Goal: Transaction & Acquisition: Purchase product/service

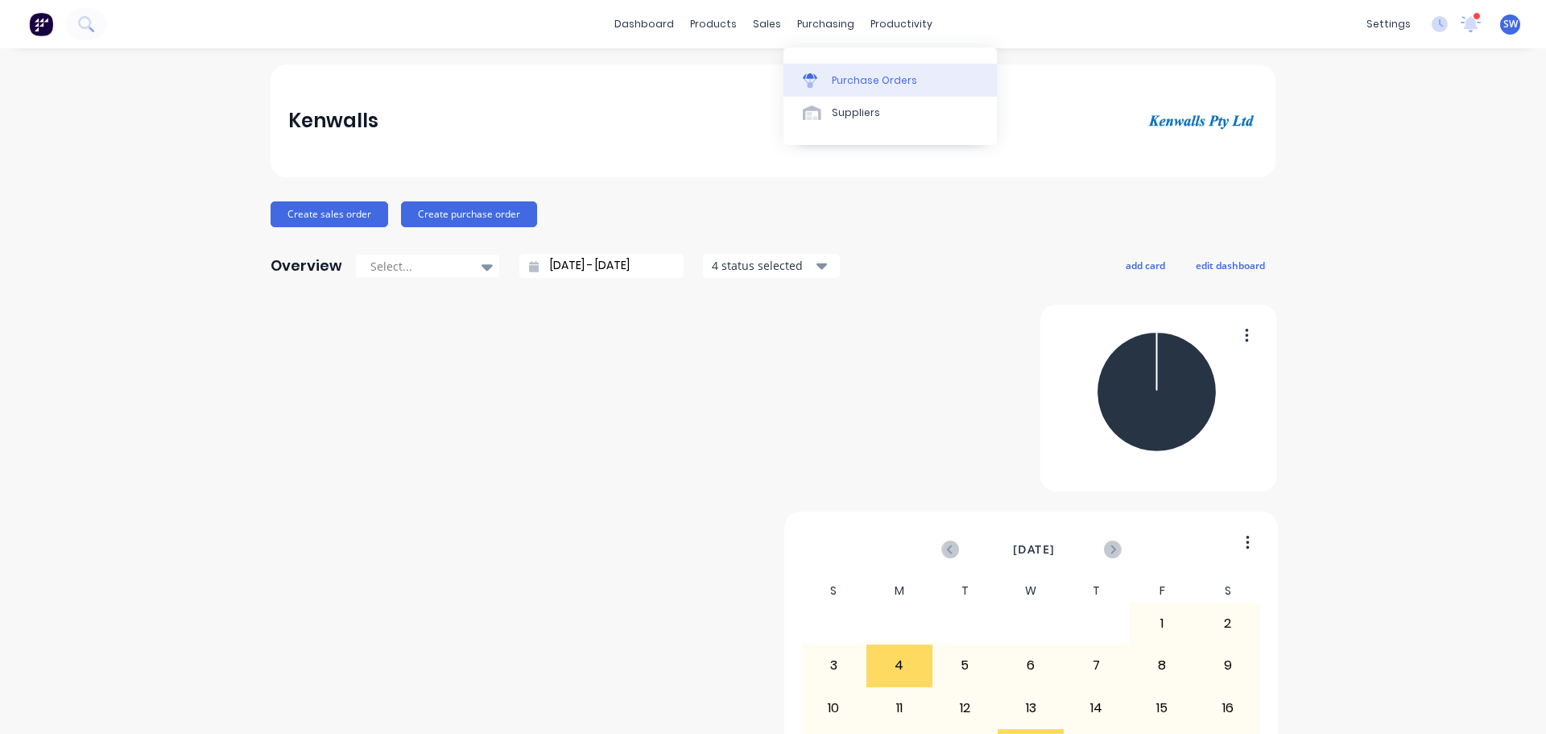
click at [849, 76] on link "Purchase Orders" at bounding box center [890, 80] width 213 height 32
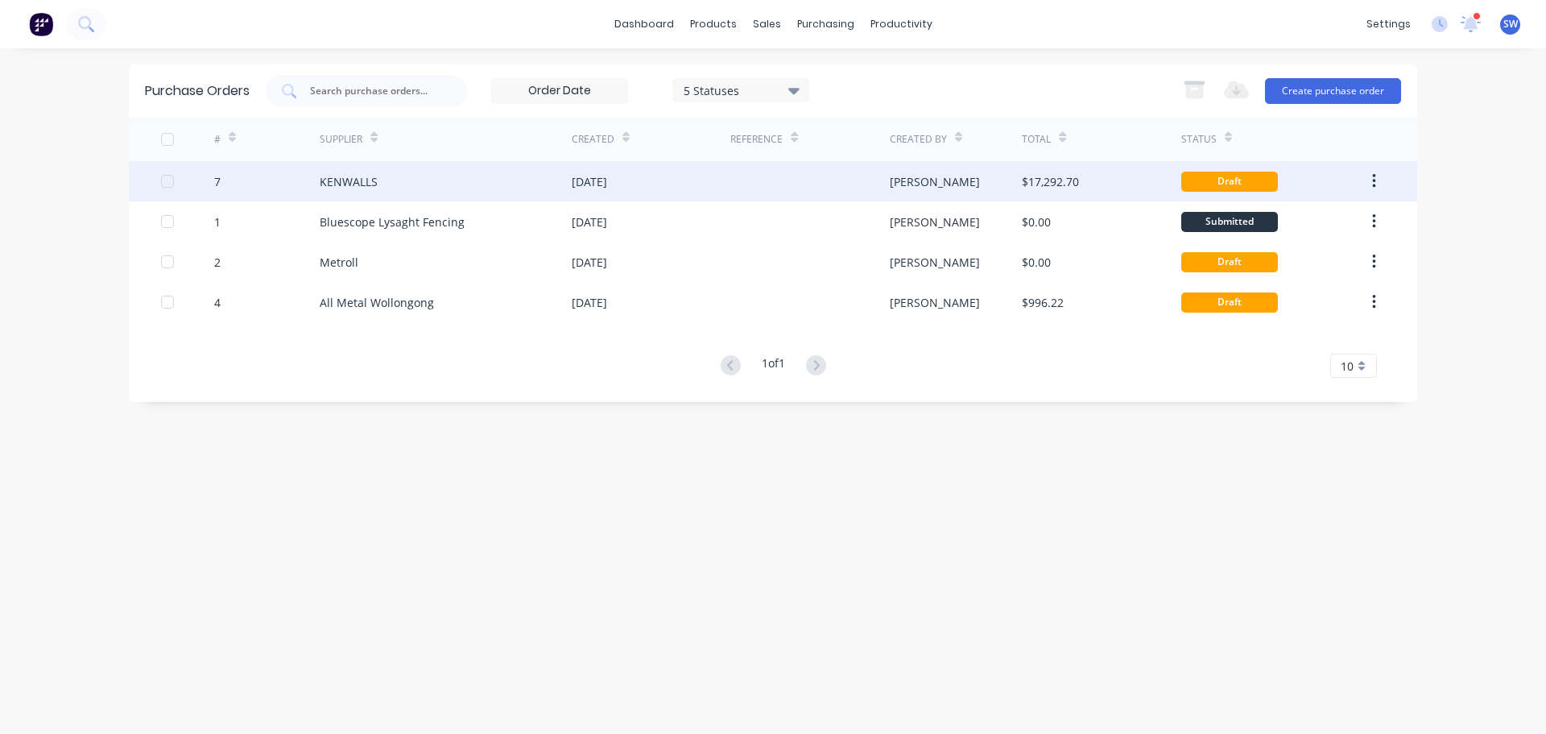
click at [525, 180] on div "KENWALLS" at bounding box center [446, 181] width 252 height 40
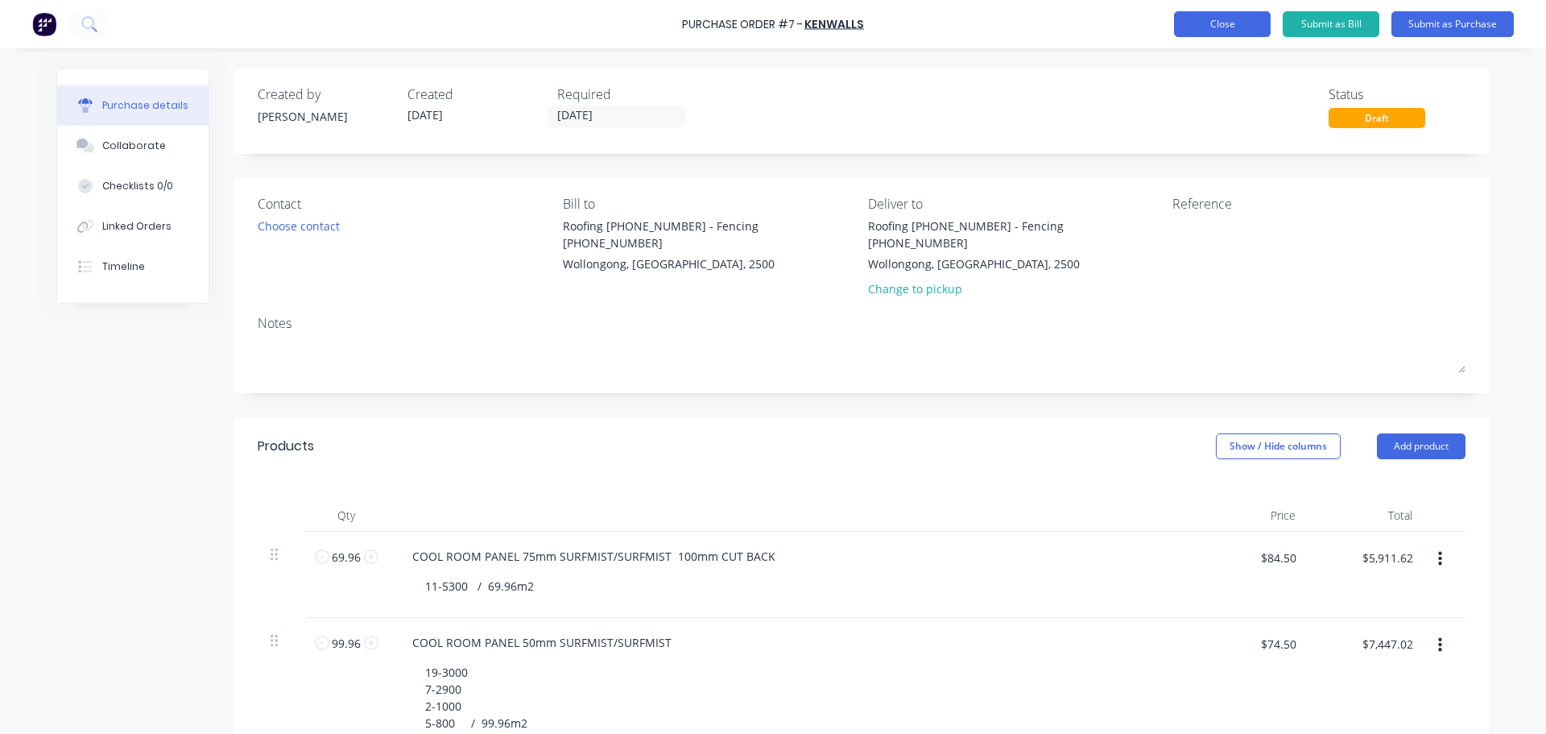
click at [1183, 21] on button "Close" at bounding box center [1222, 24] width 97 height 26
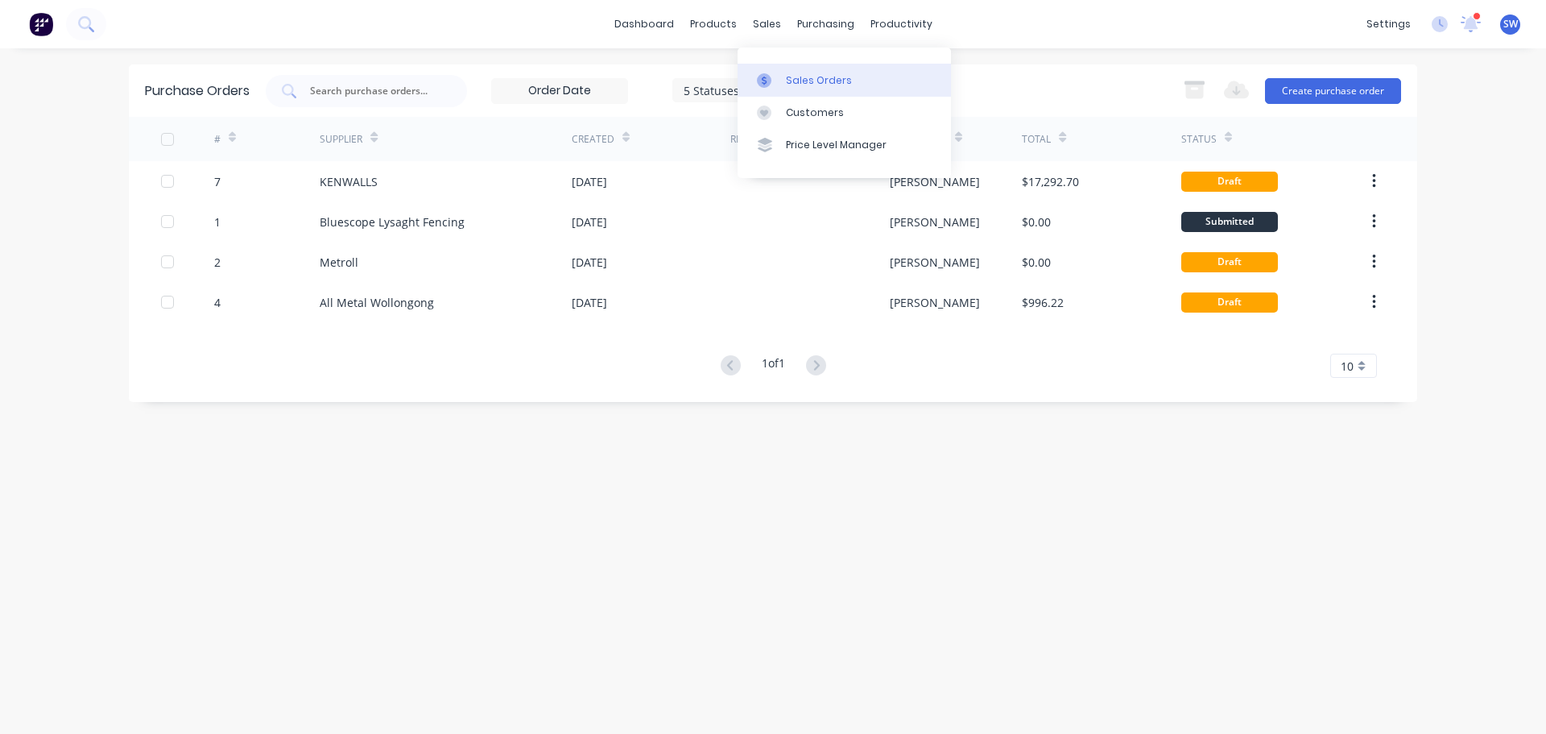
click at [799, 83] on div "Sales Orders" at bounding box center [819, 80] width 66 height 14
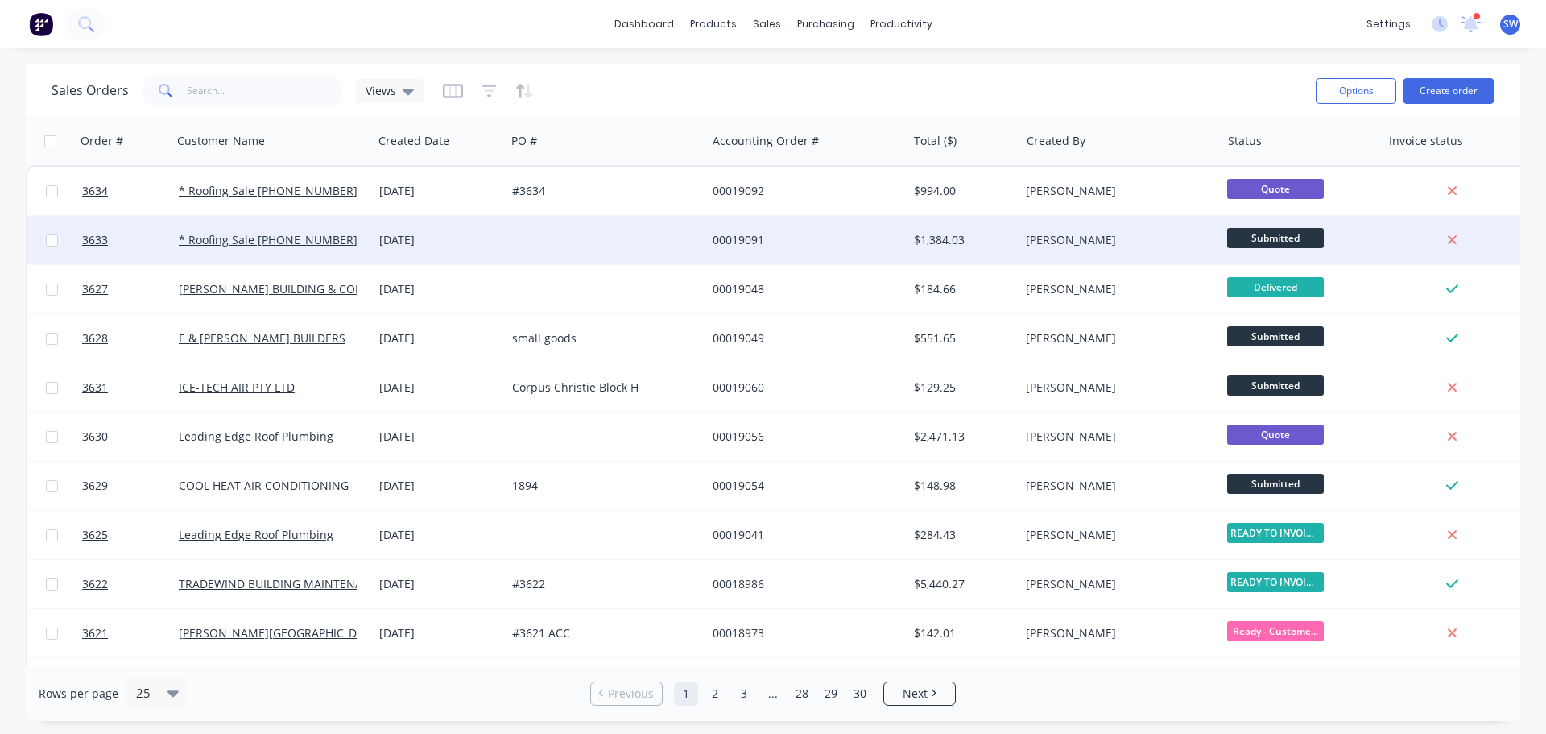
click at [619, 249] on div at bounding box center [606, 240] width 201 height 48
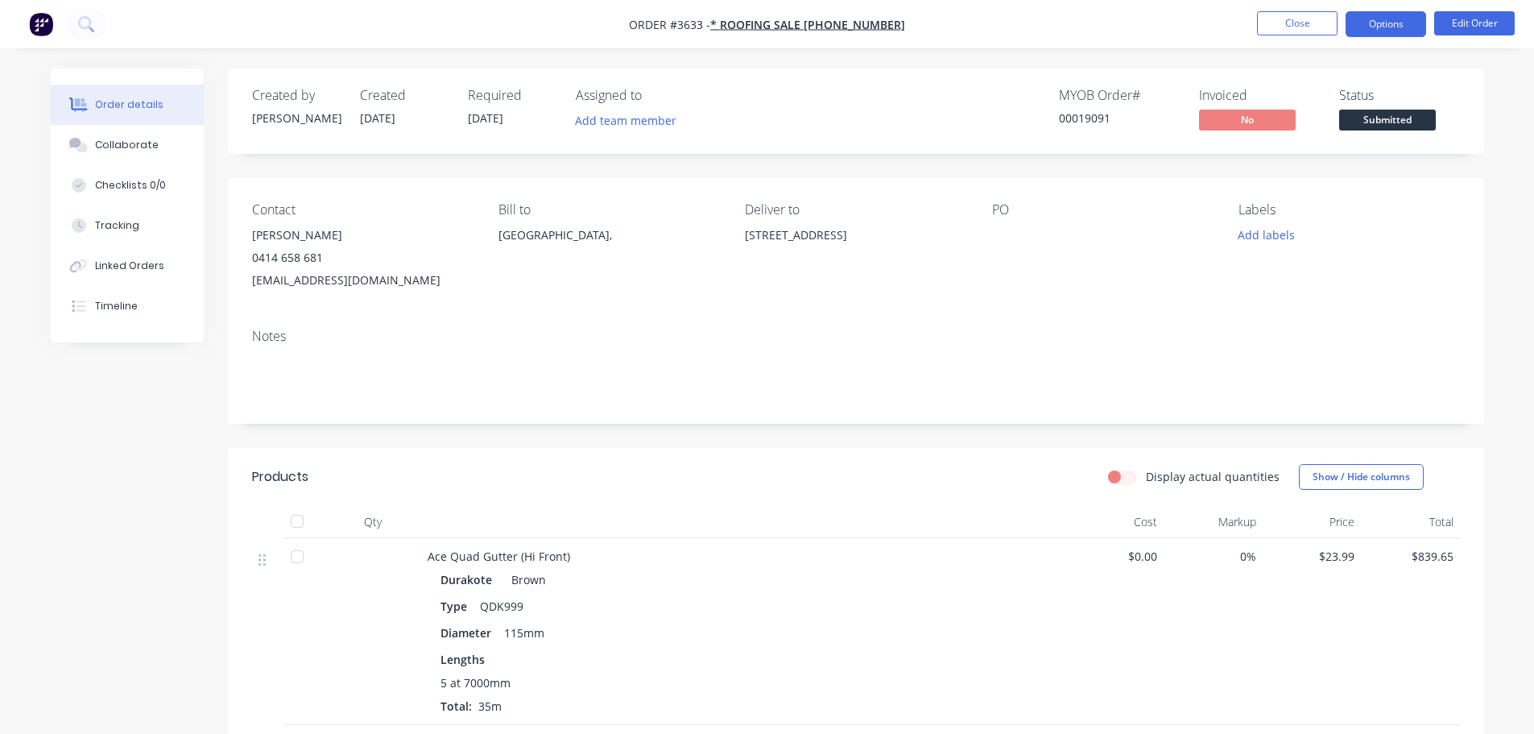
click at [1368, 30] on button "Options" at bounding box center [1386, 24] width 81 height 26
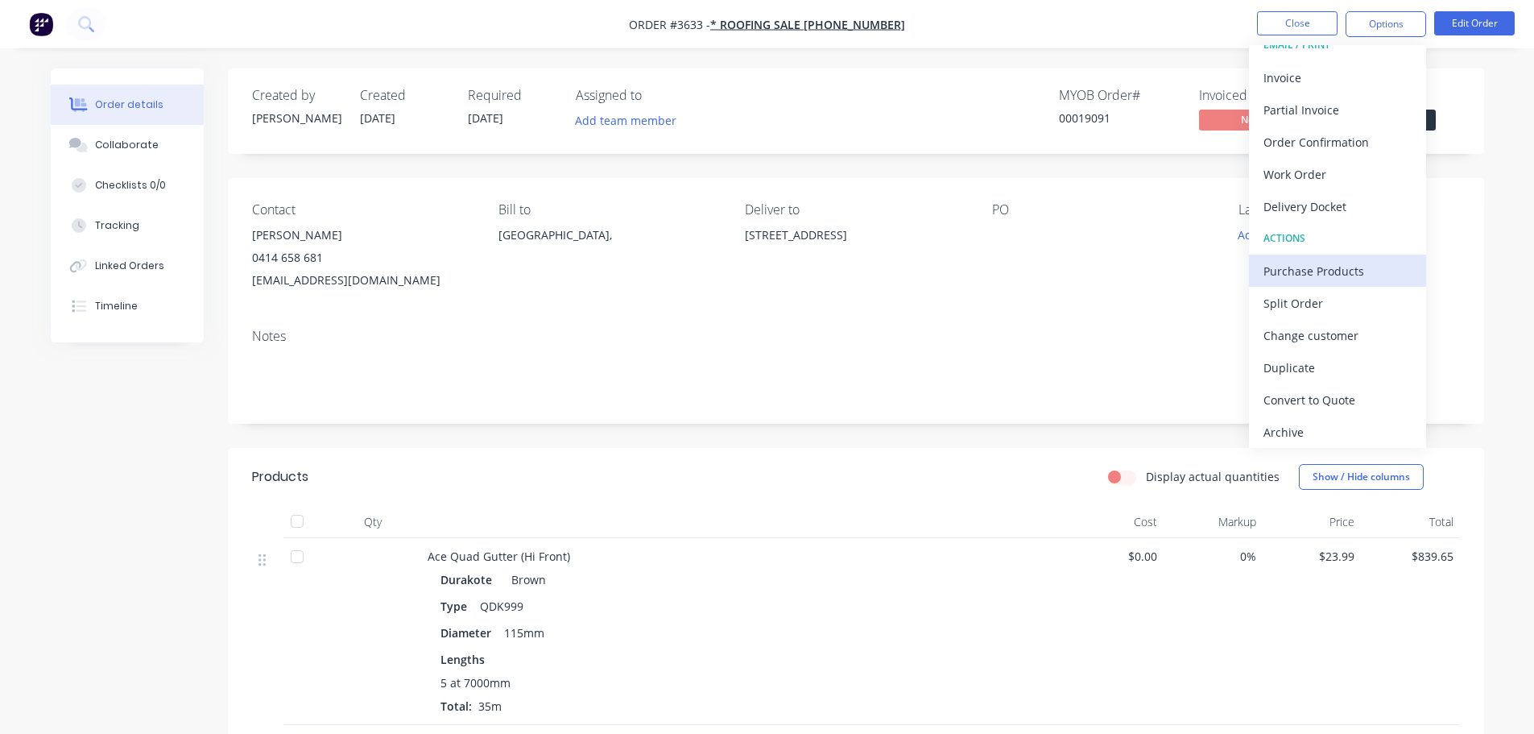
scroll to position [24, 0]
click at [1340, 267] on div "Purchase Products" at bounding box center [1338, 266] width 148 height 23
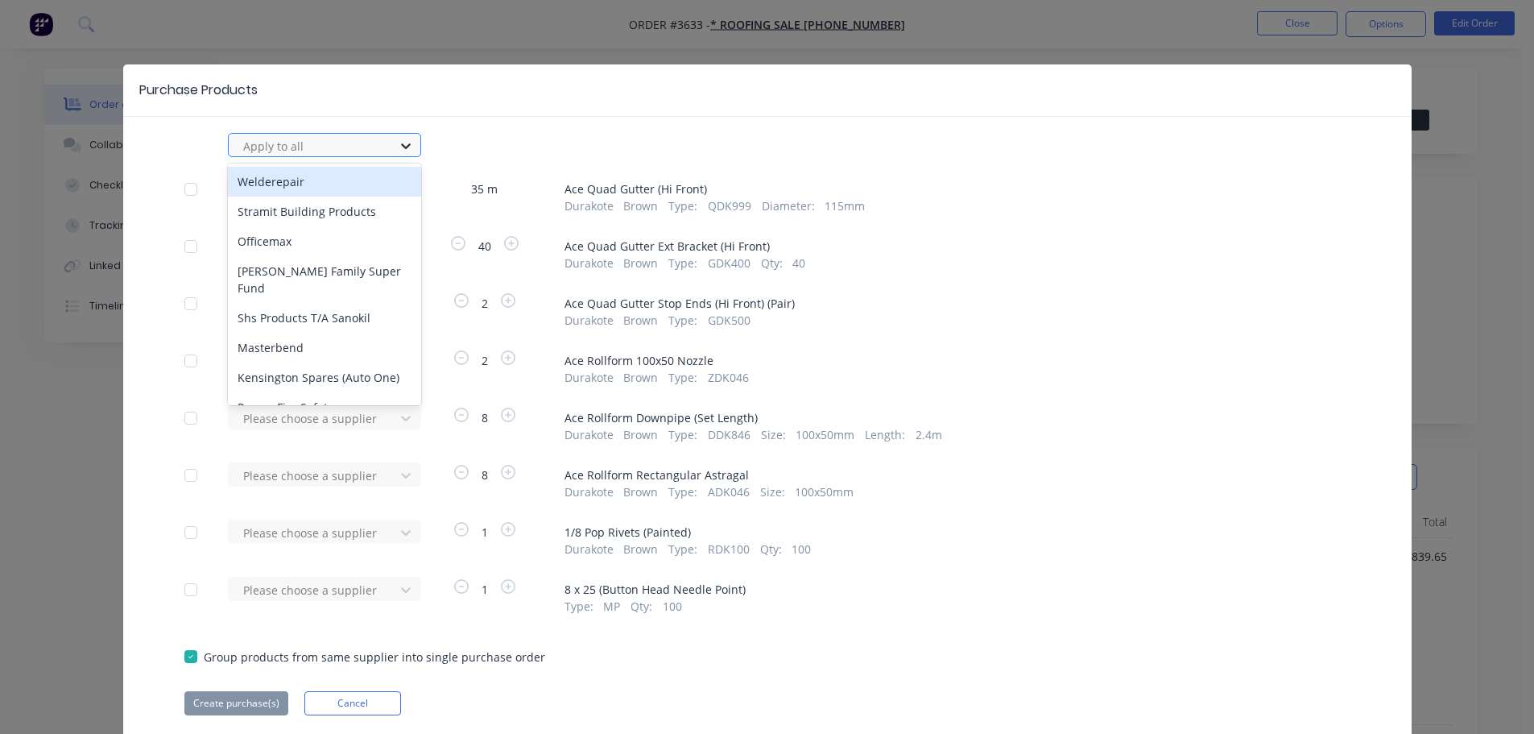
click at [396, 151] on div at bounding box center [405, 146] width 29 height 26
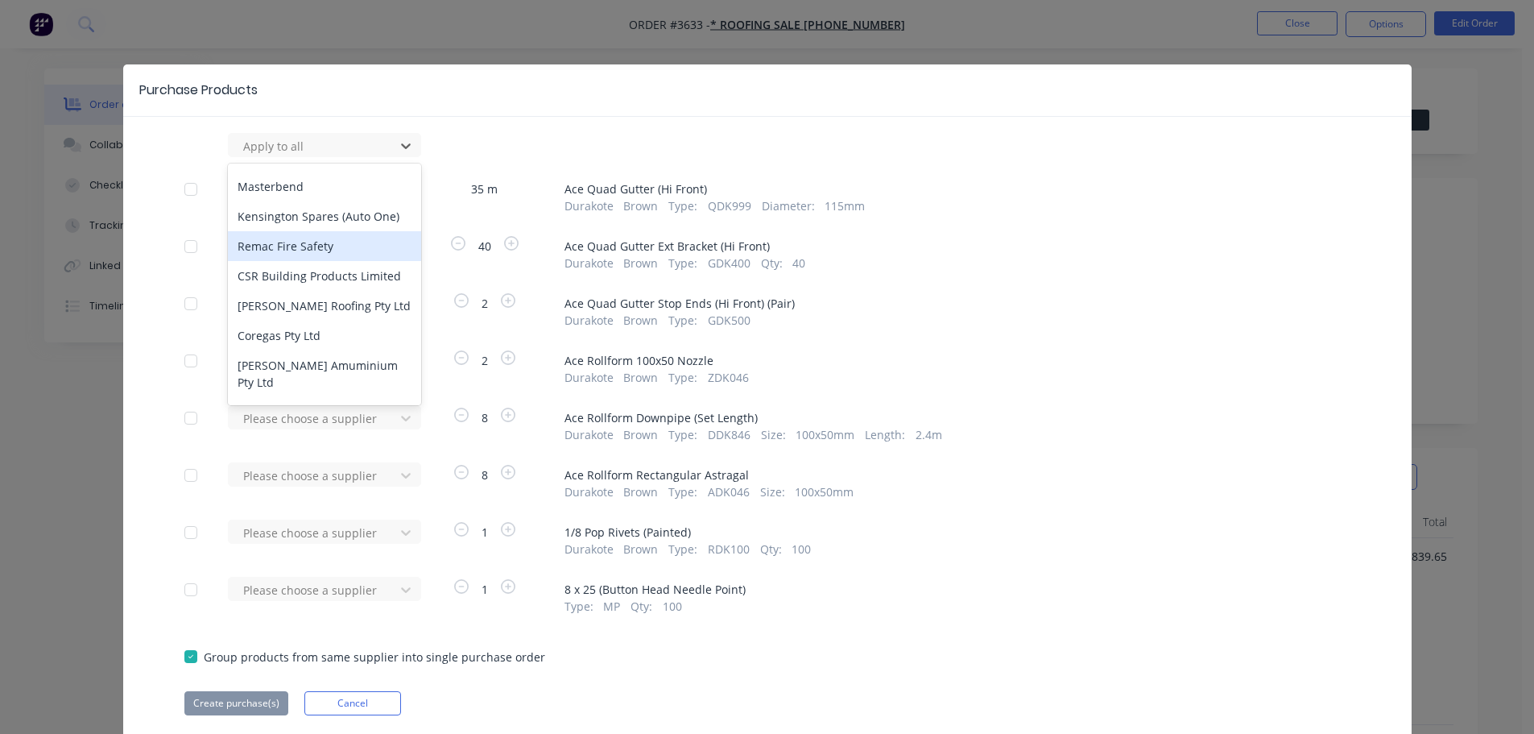
scroll to position [0, 0]
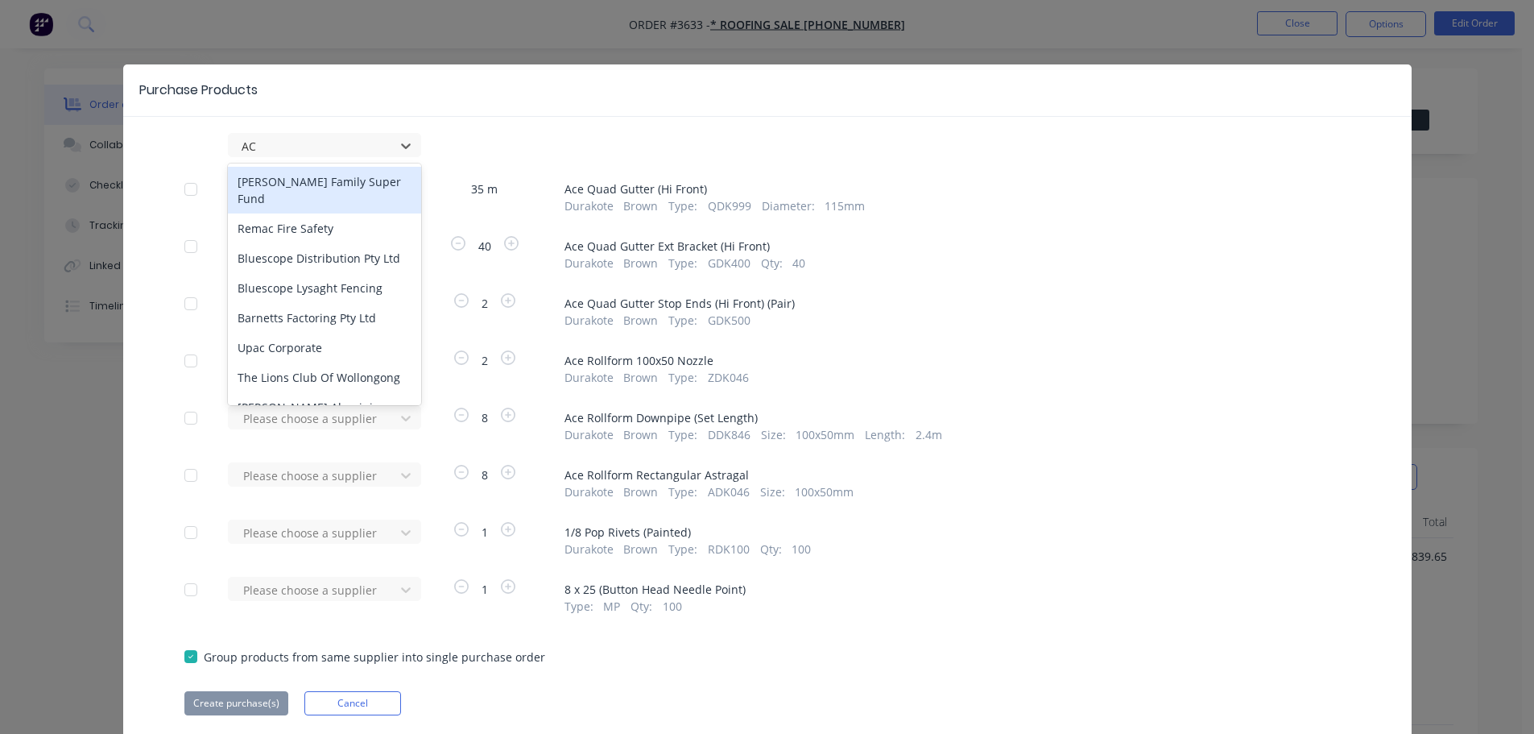
type input "ACE"
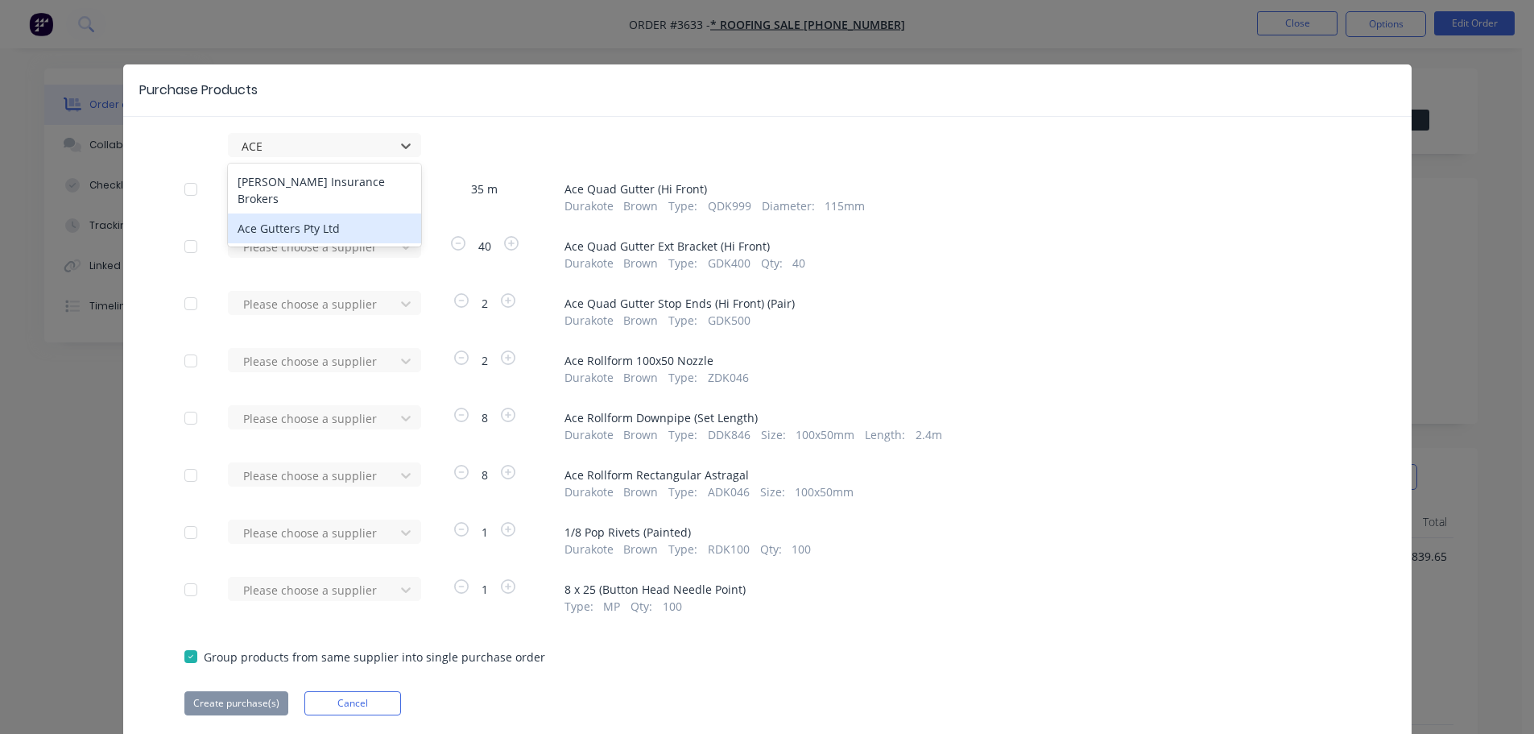
click at [351, 232] on div "Ace Gutters Pty Ltd" at bounding box center [324, 228] width 193 height 30
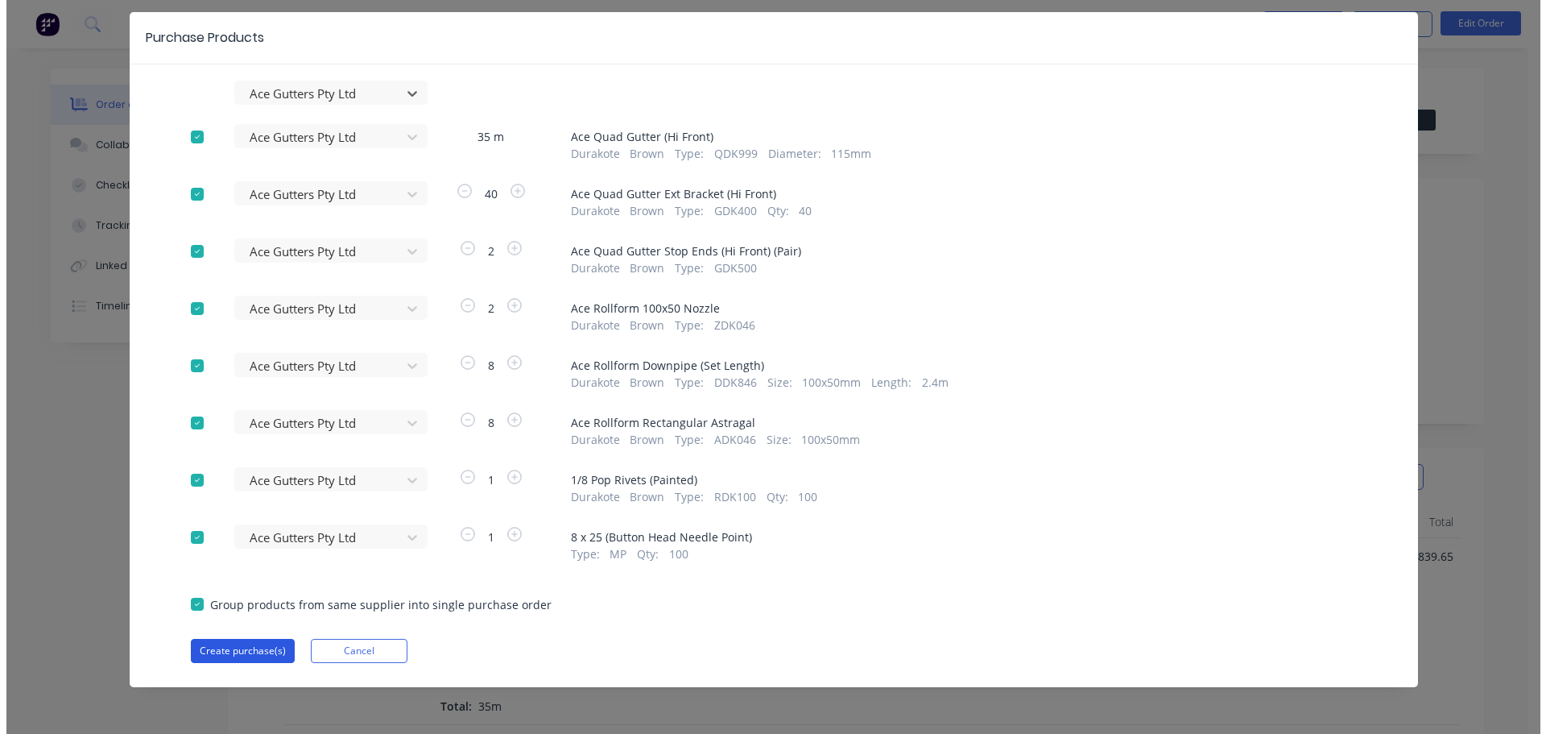
scroll to position [139, 0]
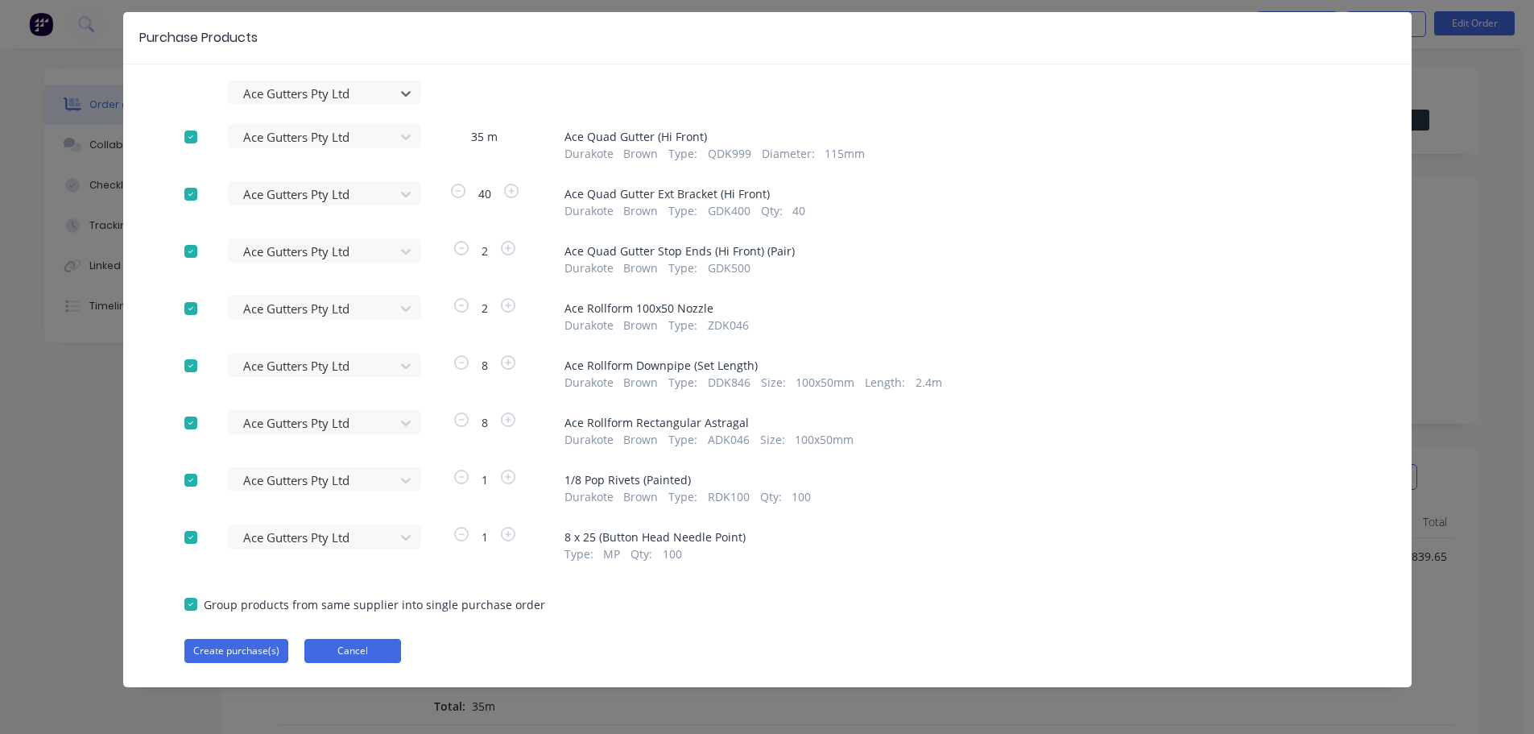
click at [396, 640] on button "Cancel" at bounding box center [352, 651] width 97 height 24
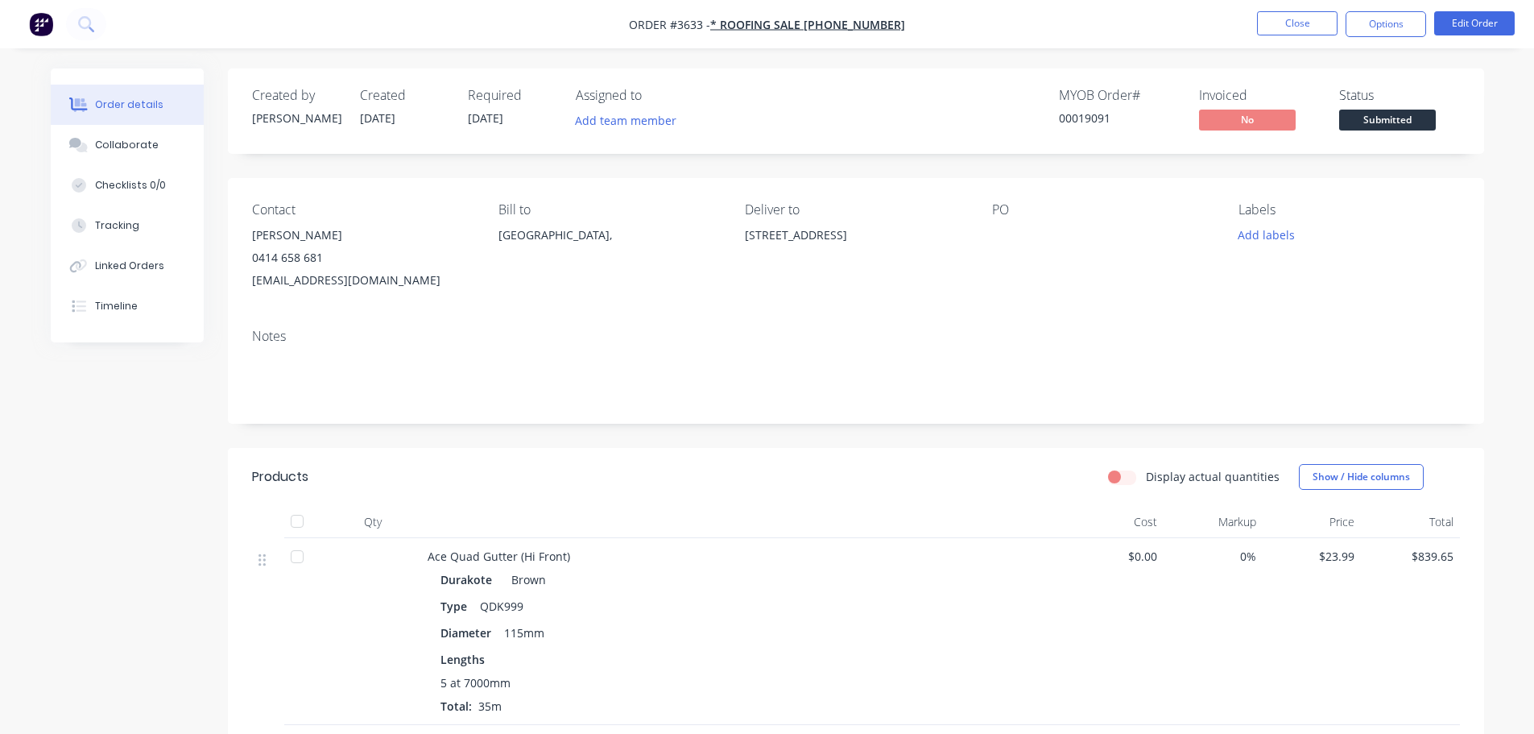
click at [1275, 37] on li "Close" at bounding box center [1297, 24] width 81 height 26
click at [1275, 18] on button "Close" at bounding box center [1297, 23] width 81 height 24
